Goal: Check status: Check status

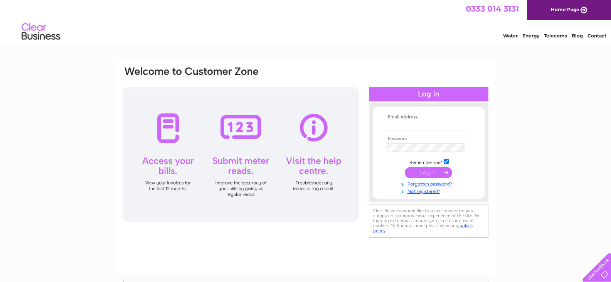
type input "langworthymot@googlemail.com"
drag, startPoint x: 0, startPoint y: 0, endPoint x: 428, endPoint y: 170, distance: 460.4
click at [428, 170] on input "submit" at bounding box center [428, 172] width 47 height 11
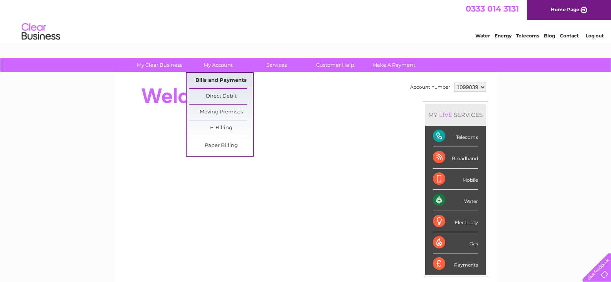
click at [222, 79] on link "Bills and Payments" at bounding box center [221, 80] width 64 height 15
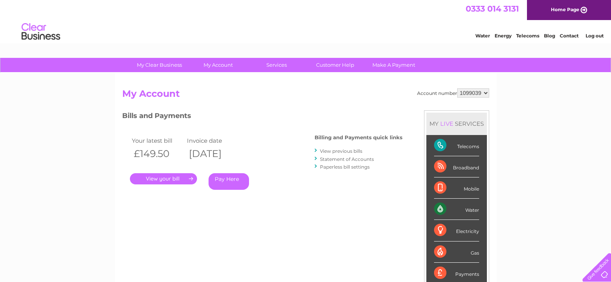
click at [331, 151] on link "View previous bills" at bounding box center [341, 151] width 42 height 6
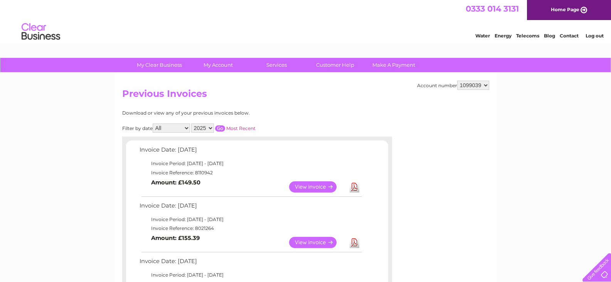
click at [308, 243] on link "View" at bounding box center [317, 242] width 57 height 11
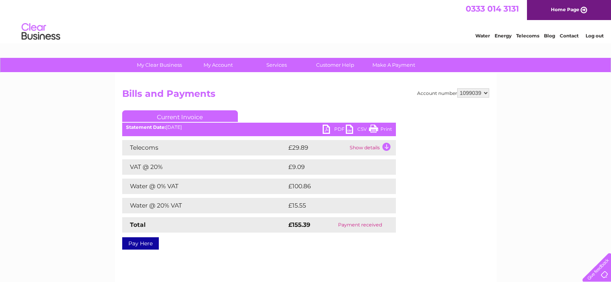
click at [382, 128] on link "Print" at bounding box center [380, 129] width 23 height 11
